Goal: Task Accomplishment & Management: Use online tool/utility

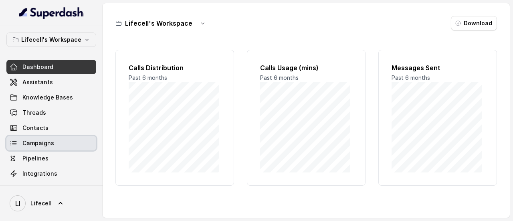
click at [43, 142] on span "Campaigns" at bounding box center [38, 143] width 32 height 8
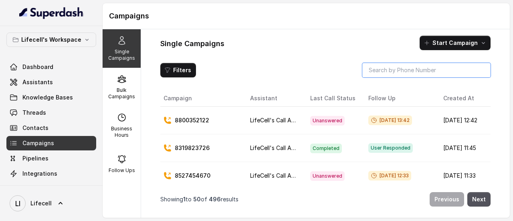
click at [405, 71] on input "search" at bounding box center [427, 70] width 128 height 14
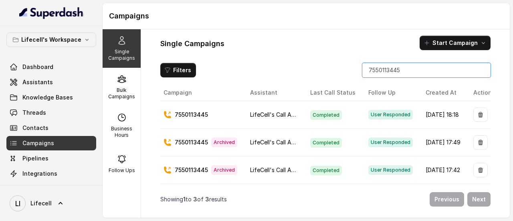
scroll to position [0, 19]
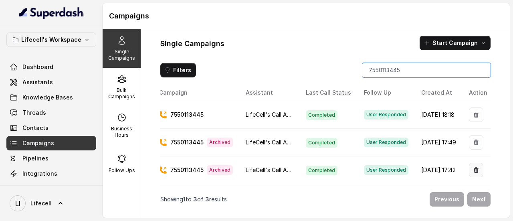
type input "7550113445"
click at [475, 163] on button "button" at bounding box center [476, 170] width 14 height 14
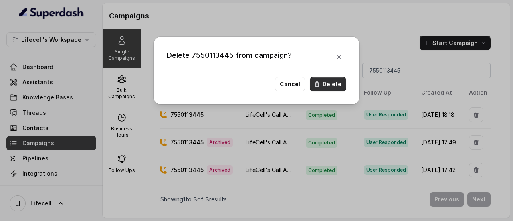
click at [339, 78] on button "Delete" at bounding box center [328, 84] width 36 height 14
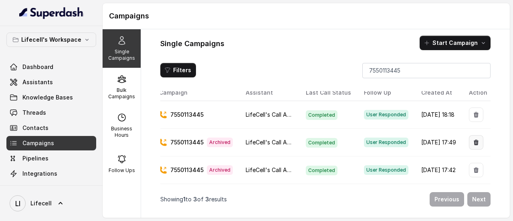
click at [474, 140] on icon "button" at bounding box center [476, 143] width 5 height 6
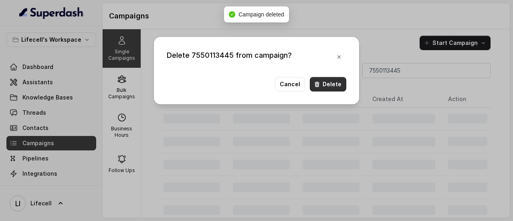
click at [341, 81] on button "Delete" at bounding box center [328, 84] width 36 height 14
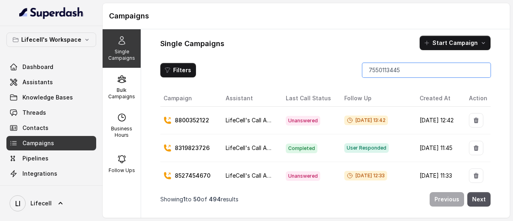
click at [481, 69] on input "7550113445" at bounding box center [427, 70] width 128 height 14
click at [432, 65] on input "search" at bounding box center [427, 70] width 128 height 14
type input "7550113445"
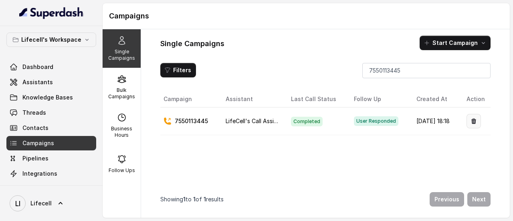
click at [471, 119] on icon "button" at bounding box center [474, 121] width 6 height 6
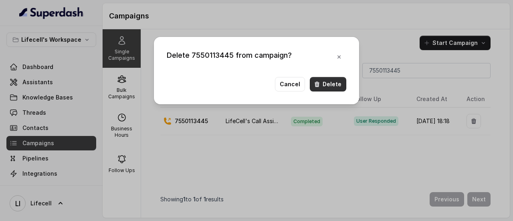
click at [325, 83] on button "Delete" at bounding box center [328, 84] width 36 height 14
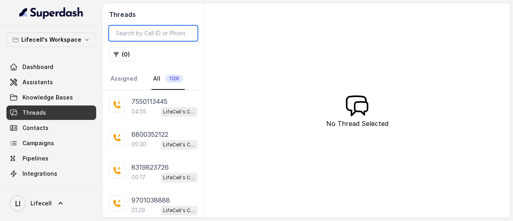
click at [154, 32] on input "search" at bounding box center [153, 33] width 89 height 15
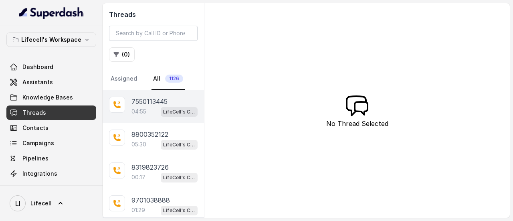
click at [145, 107] on p "04:55" at bounding box center [139, 111] width 15 height 8
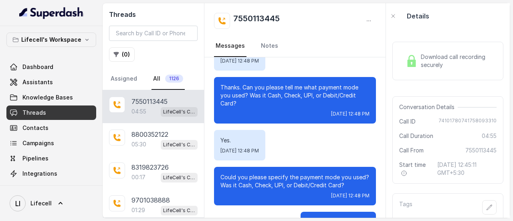
scroll to position [1404, 0]
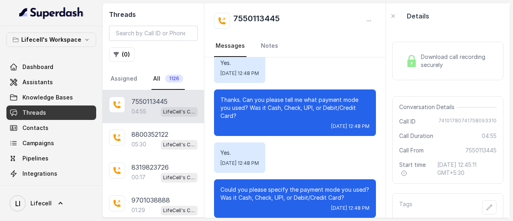
click at [464, 116] on div "Conversation Details Call ID 74101780741758093310 Call Duration 04:55 Call From…" at bounding box center [448, 139] width 111 height 87
click at [460, 124] on span "74101780741758093310" at bounding box center [468, 122] width 58 height 8
click at [460, 122] on span "74101780741758093310" at bounding box center [468, 122] width 58 height 8
copy span "74101780741758093310"
